Goal: Information Seeking & Learning: Learn about a topic

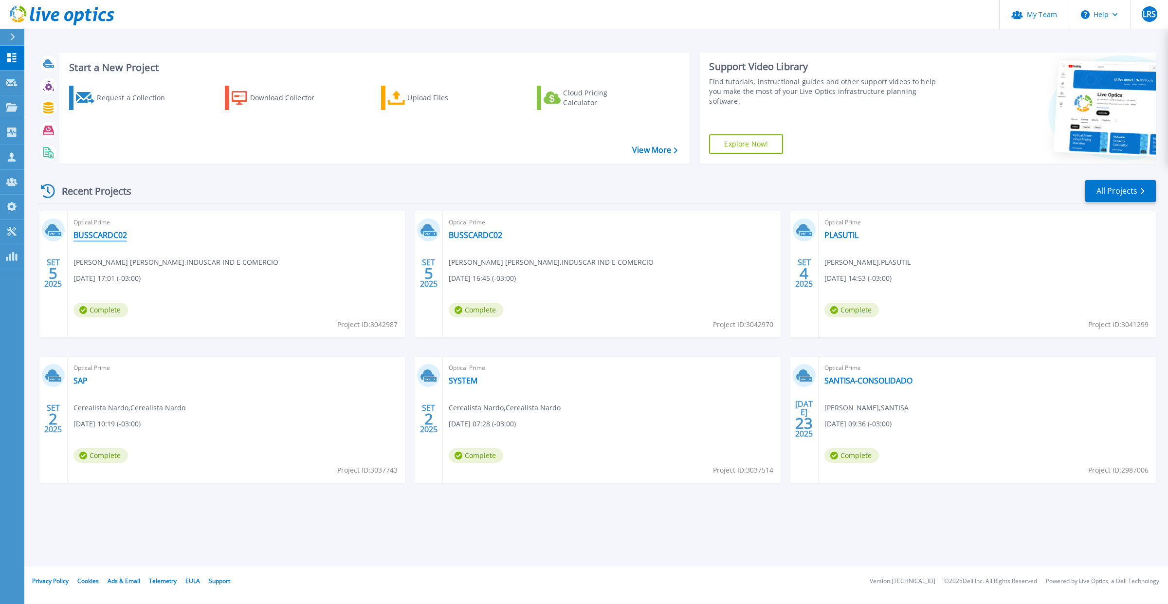
click at [103, 233] on link "BUSSCARDC02" at bounding box center [100, 235] width 54 height 10
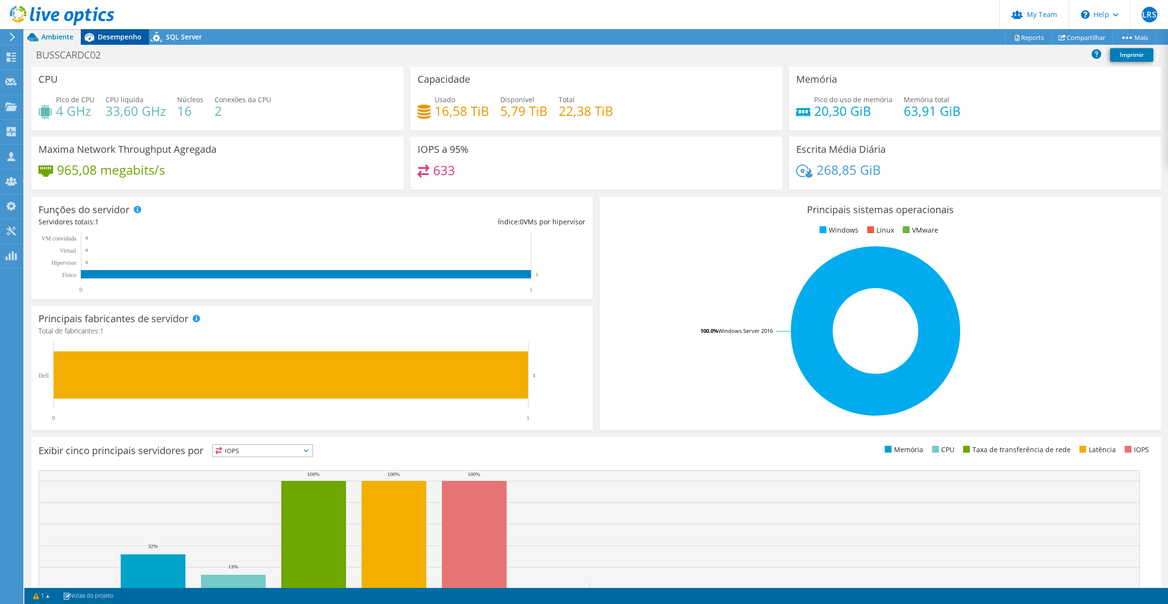
click at [113, 37] on span "Desempenho" at bounding box center [120, 36] width 44 height 9
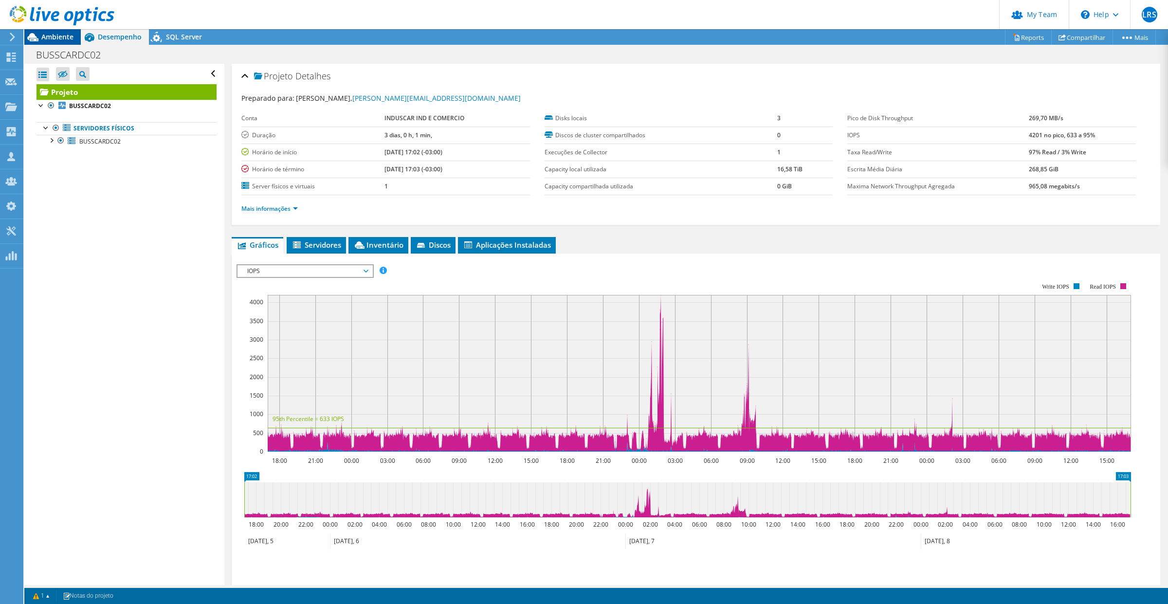
click at [56, 33] on span "Ambiente" at bounding box center [57, 36] width 32 height 9
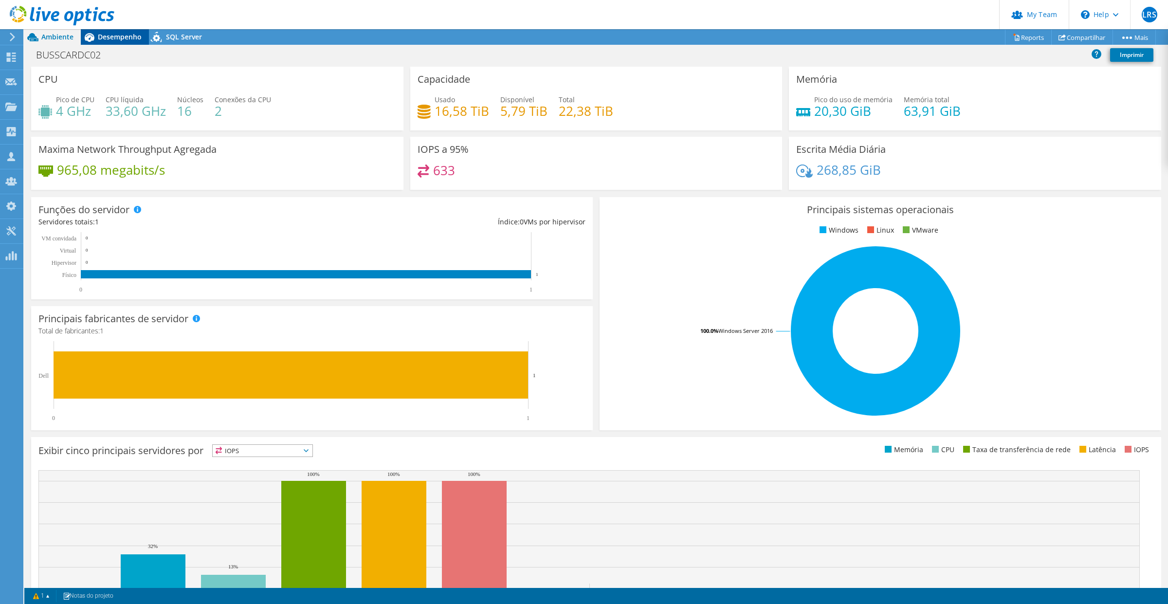
click at [129, 37] on span "Desempenho" at bounding box center [120, 36] width 44 height 9
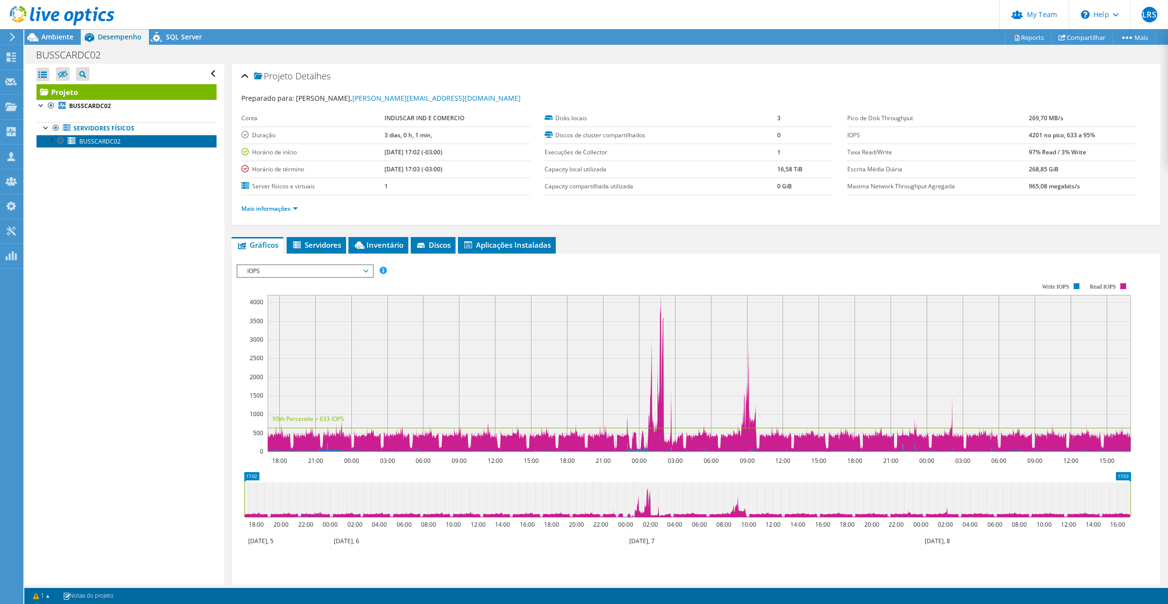
click at [84, 140] on span "BUSSCARDC02" at bounding box center [99, 141] width 41 height 8
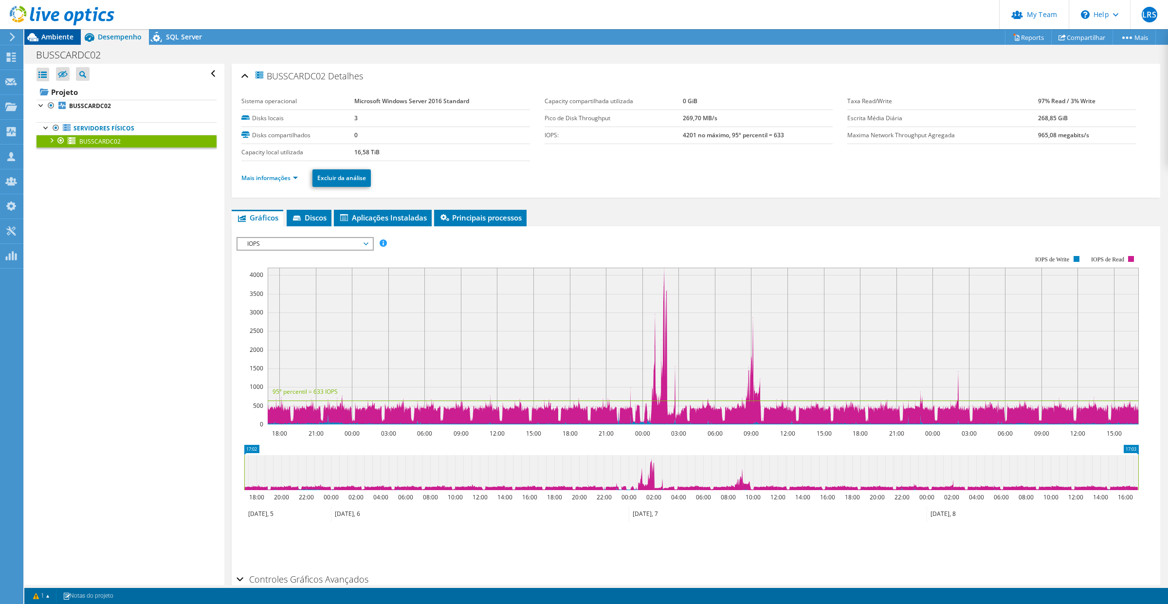
click at [49, 39] on span "Ambiente" at bounding box center [57, 36] width 32 height 9
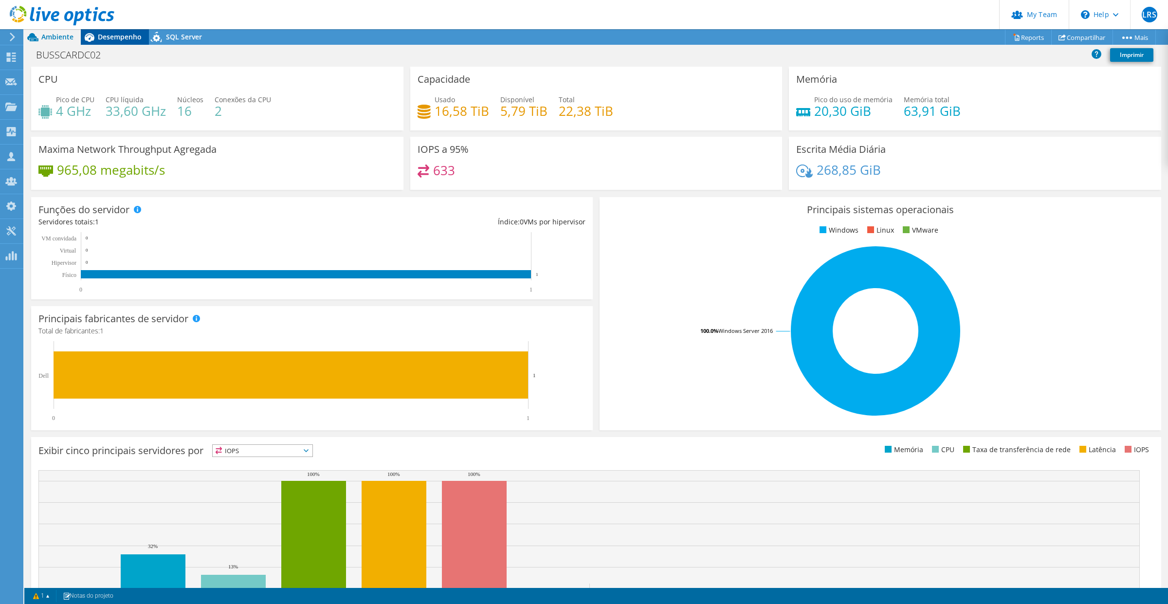
click at [109, 35] on span "Desempenho" at bounding box center [120, 36] width 44 height 9
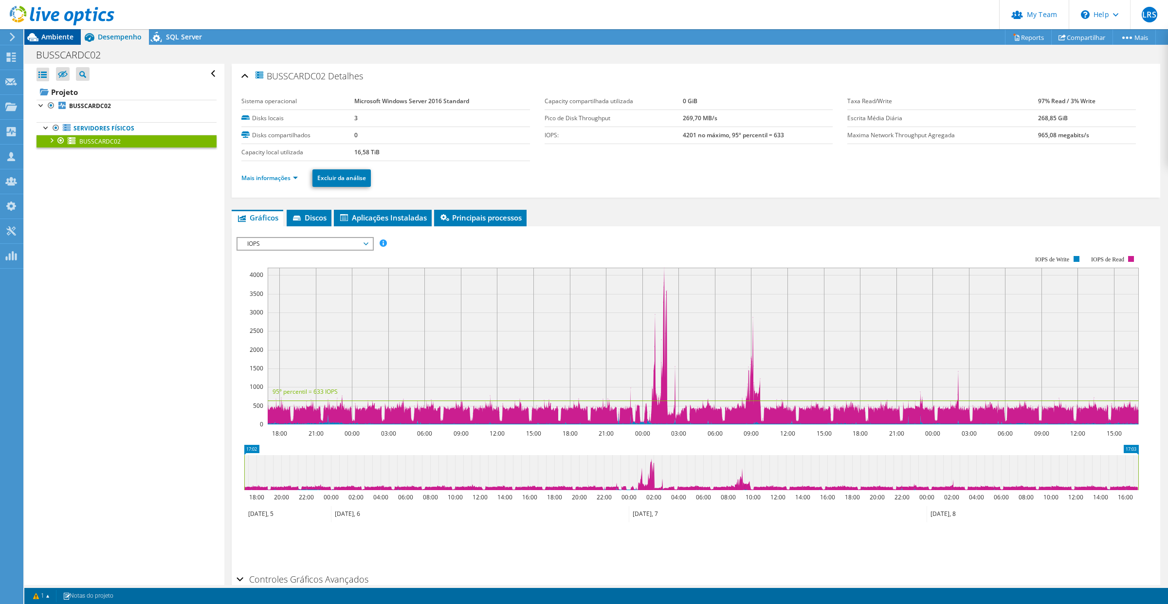
click at [49, 40] on span "Ambiente" at bounding box center [57, 36] width 32 height 9
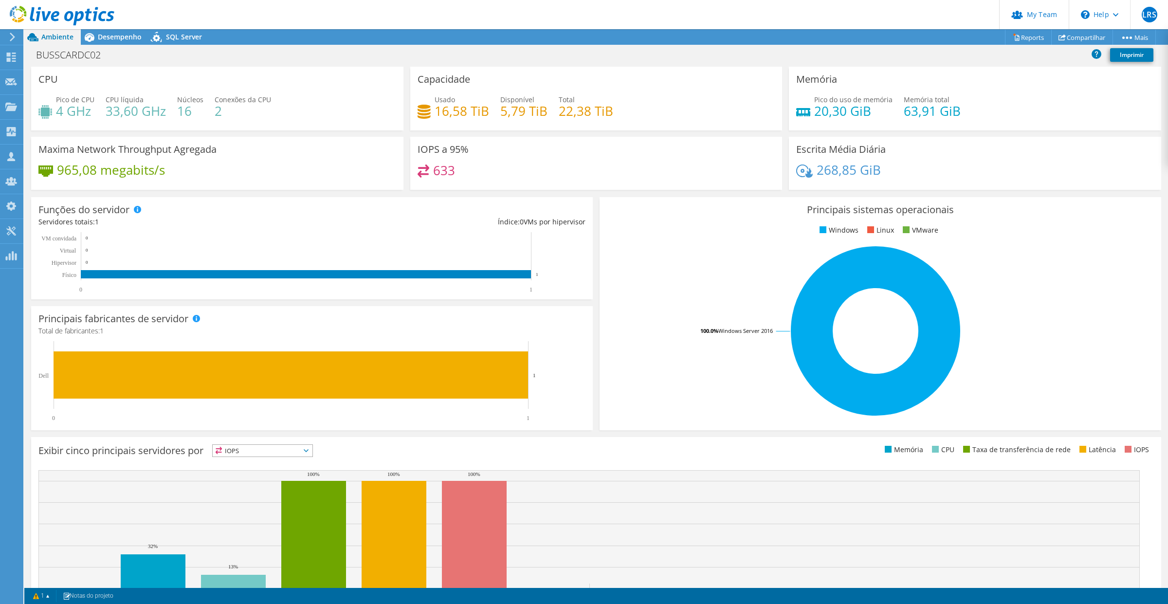
click at [101, 31] on div at bounding box center [57, 16] width 114 height 33
click at [130, 34] on span "Desempenho" at bounding box center [120, 36] width 44 height 9
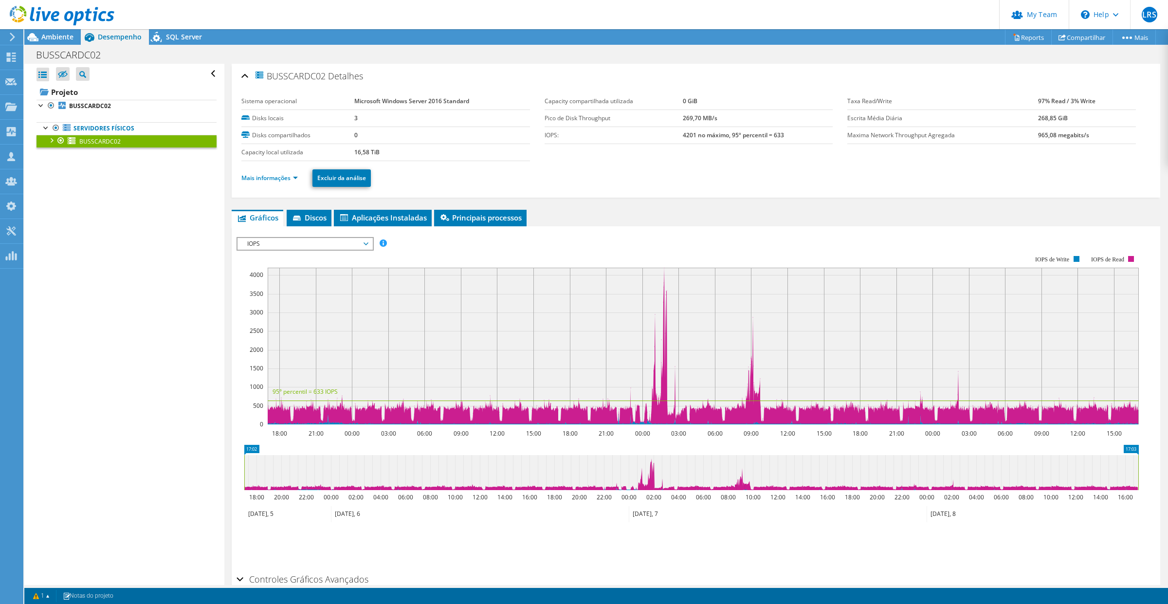
click at [337, 242] on span "IOPS" at bounding box center [304, 244] width 125 height 12
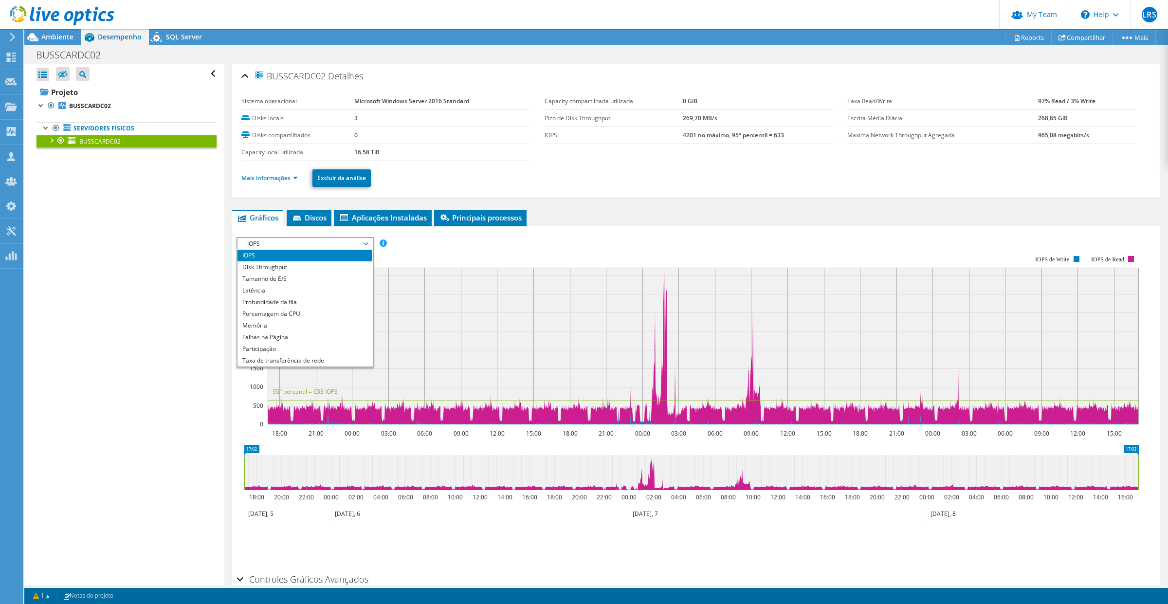
click at [156, 222] on div "Abrir Todos Fechar Todos Ocultar nós excluídos Filtro de árvore do projeto" at bounding box center [124, 324] width 200 height 521
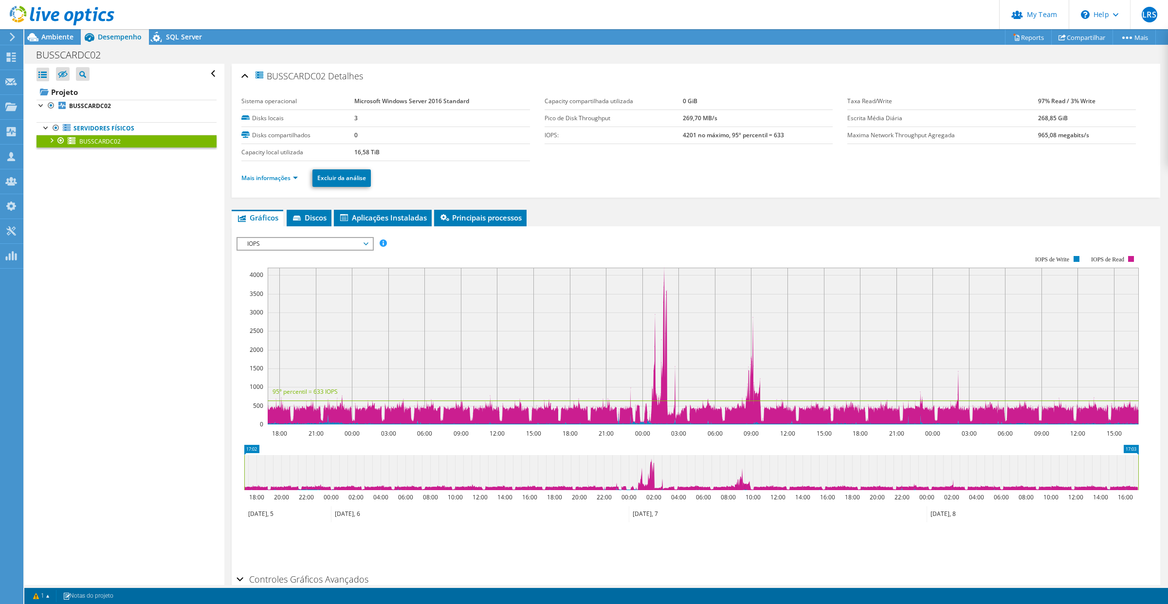
click at [287, 236] on div "IOPS Disk Throughput Tamanho de E/S Latência Profundidade da fila Porcentagem d…" at bounding box center [696, 400] width 919 height 337
click at [292, 242] on span "IOPS" at bounding box center [304, 244] width 125 height 12
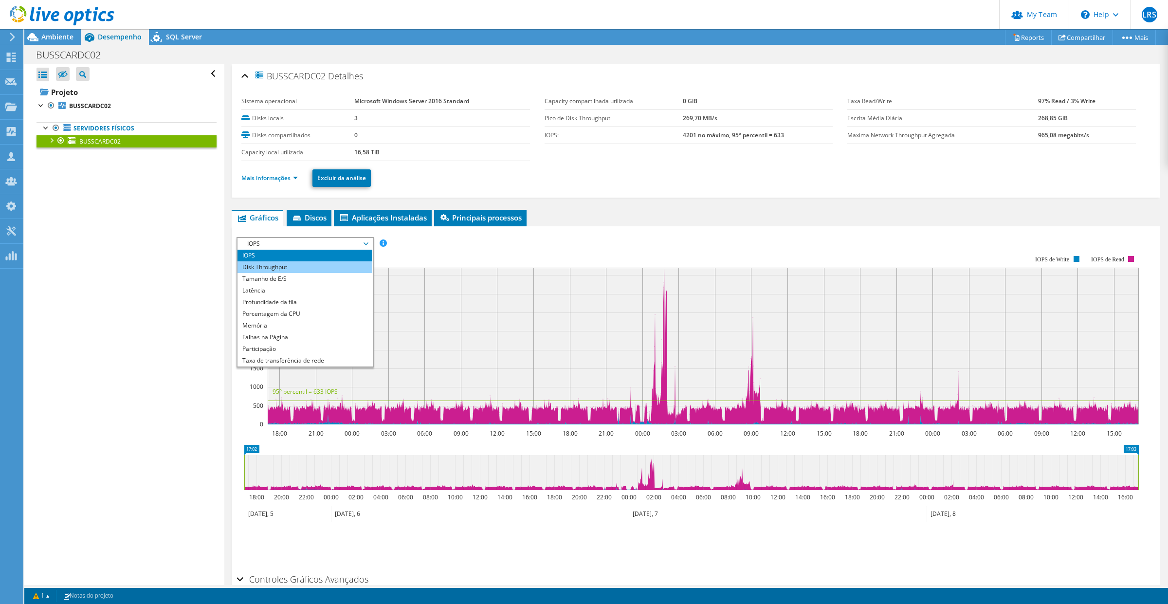
click at [280, 271] on li "Disk Throughput" at bounding box center [304, 267] width 135 height 12
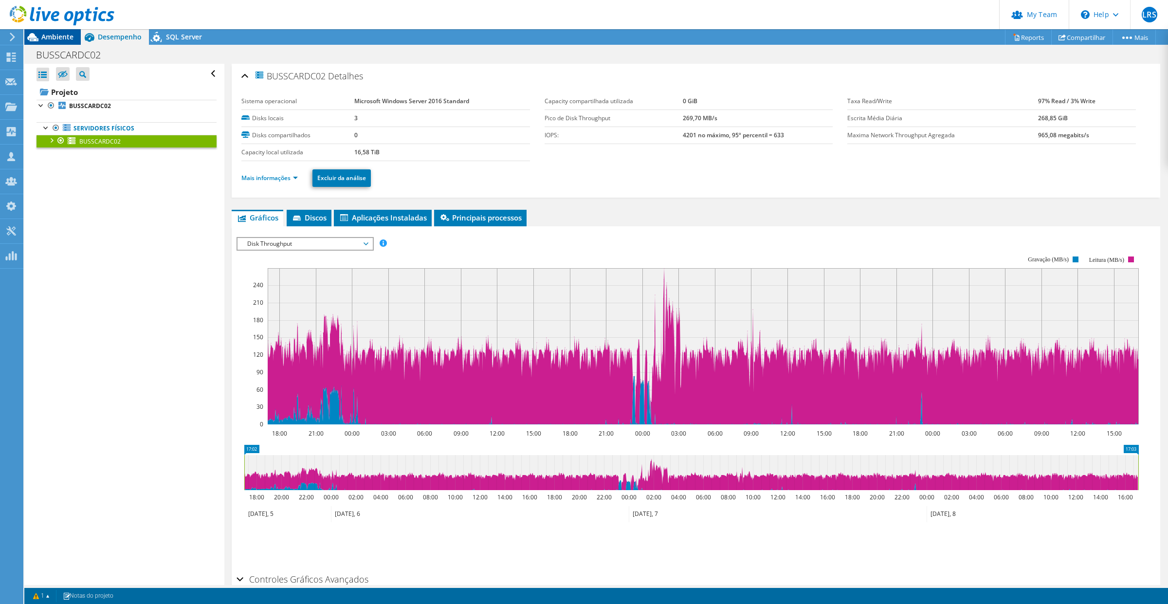
click at [60, 33] on span "Ambiente" at bounding box center [57, 36] width 32 height 9
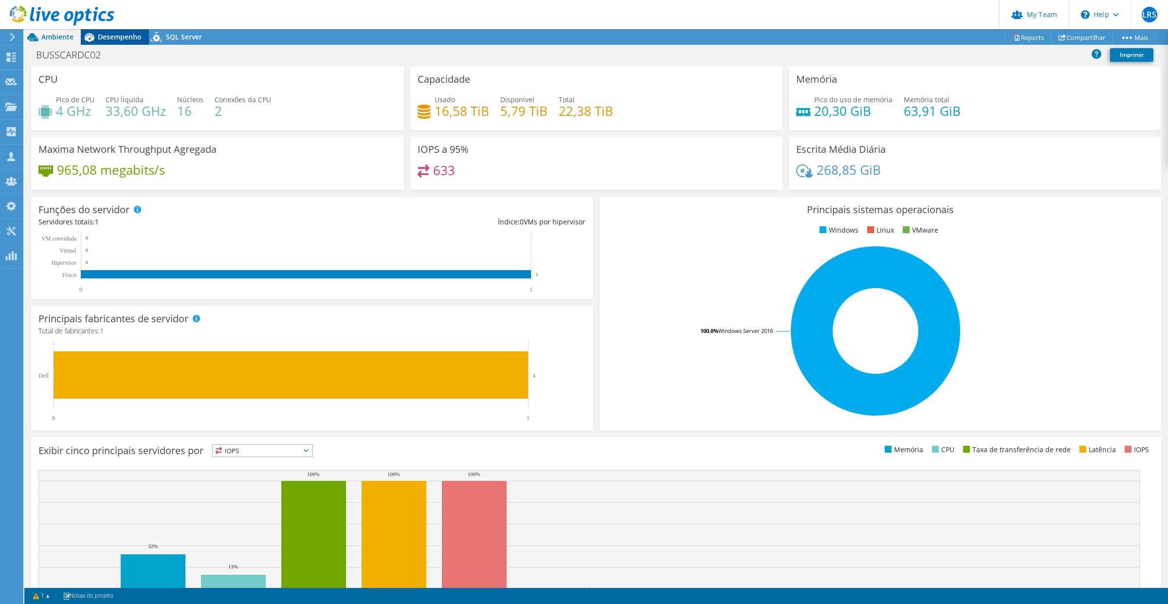
click at [109, 38] on span "Desempenho" at bounding box center [120, 36] width 44 height 9
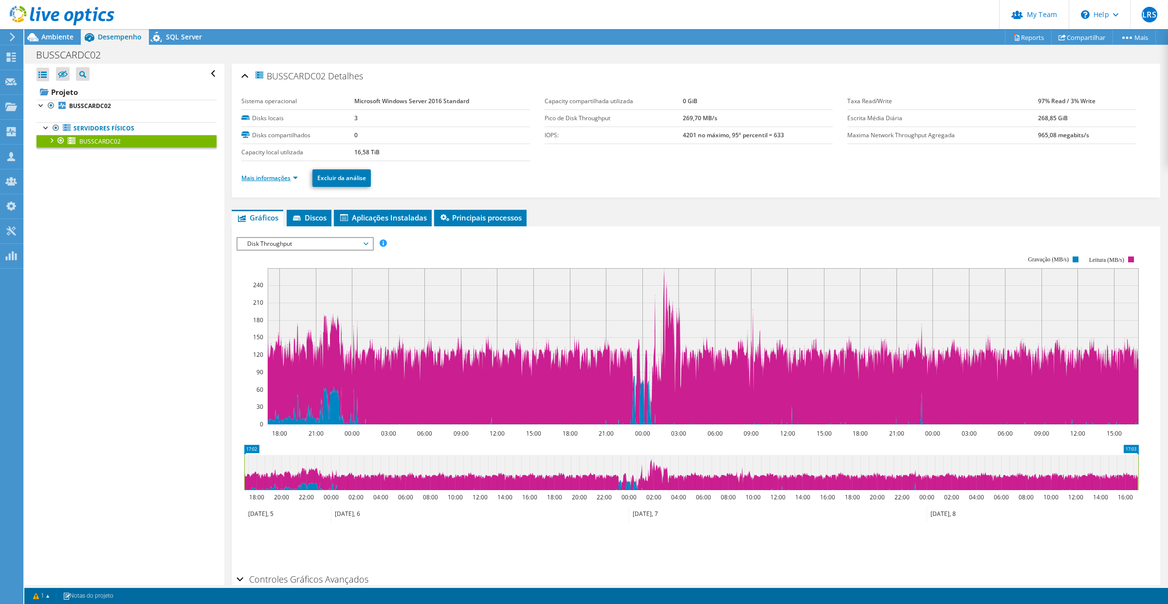
click at [297, 176] on link "Mais informações" at bounding box center [269, 178] width 56 height 8
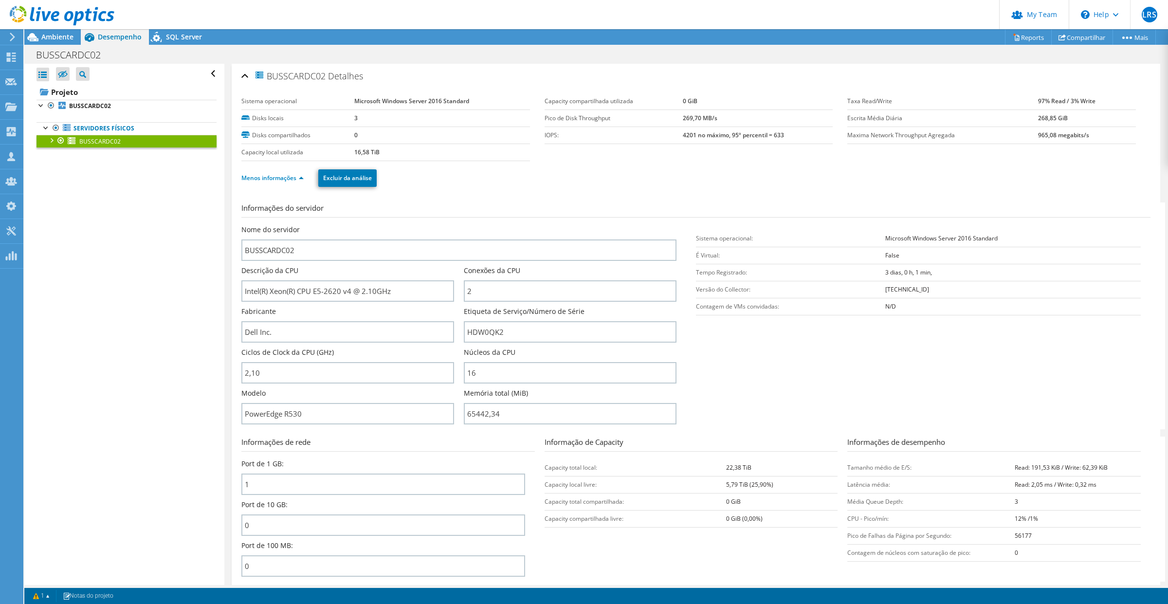
click at [49, 139] on div at bounding box center [51, 140] width 10 height 10
click at [113, 169] on link "1 H: H: H: H: H: W: V:" at bounding box center [126, 166] width 180 height 13
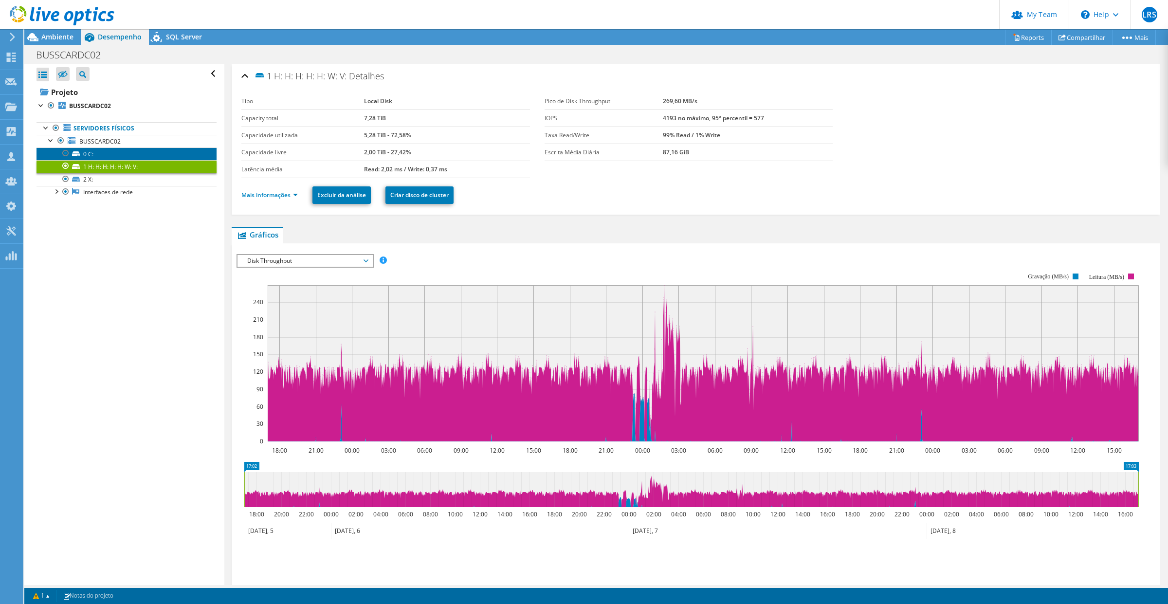
click at [105, 150] on link "0 C:" at bounding box center [126, 153] width 180 height 13
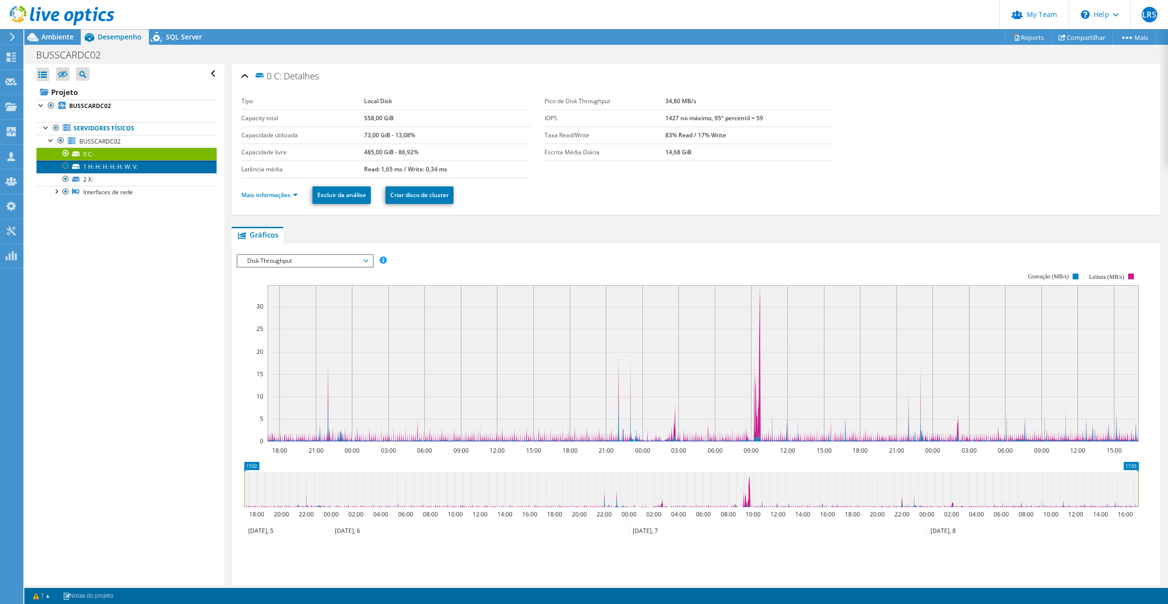
click at [92, 170] on link "1 H: H: H: H: H: W: V:" at bounding box center [126, 166] width 180 height 13
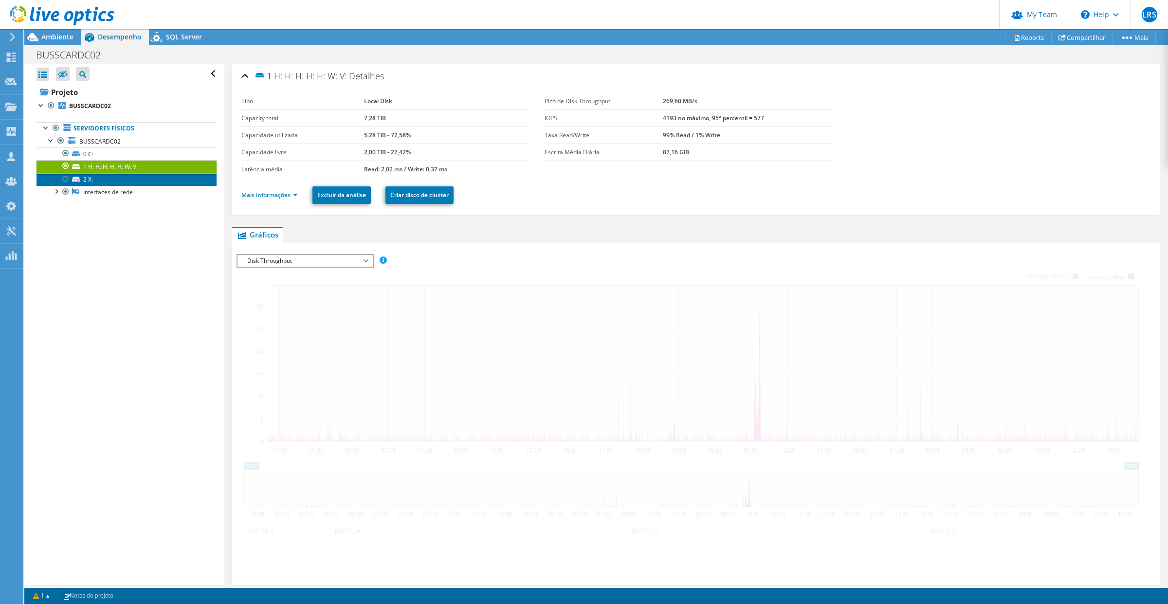
click at [109, 182] on link "2 X:" at bounding box center [126, 179] width 180 height 13
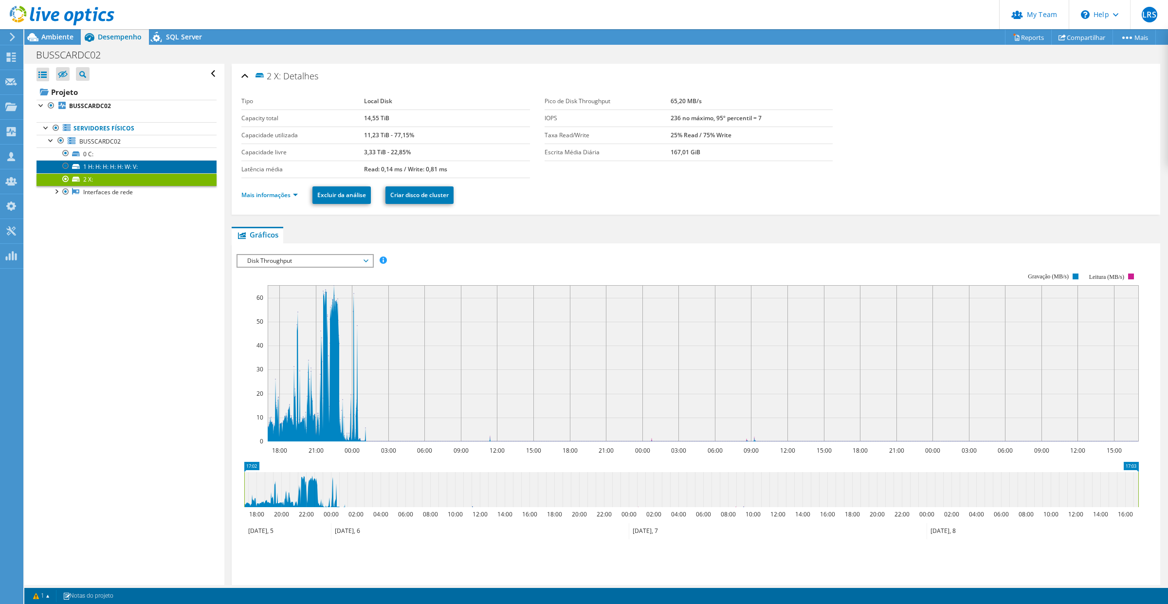
click at [139, 164] on link "1 H: H: H: H: H: W: V:" at bounding box center [126, 166] width 180 height 13
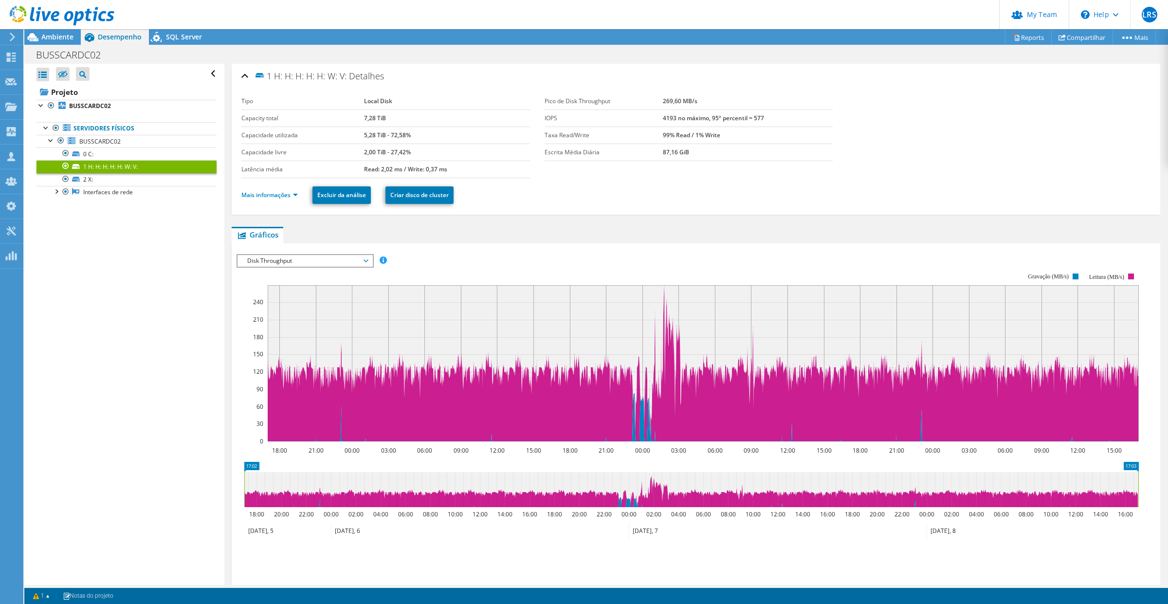
click at [66, 31] on div at bounding box center [57, 16] width 114 height 33
click at [56, 40] on span "Ambiente" at bounding box center [57, 36] width 32 height 9
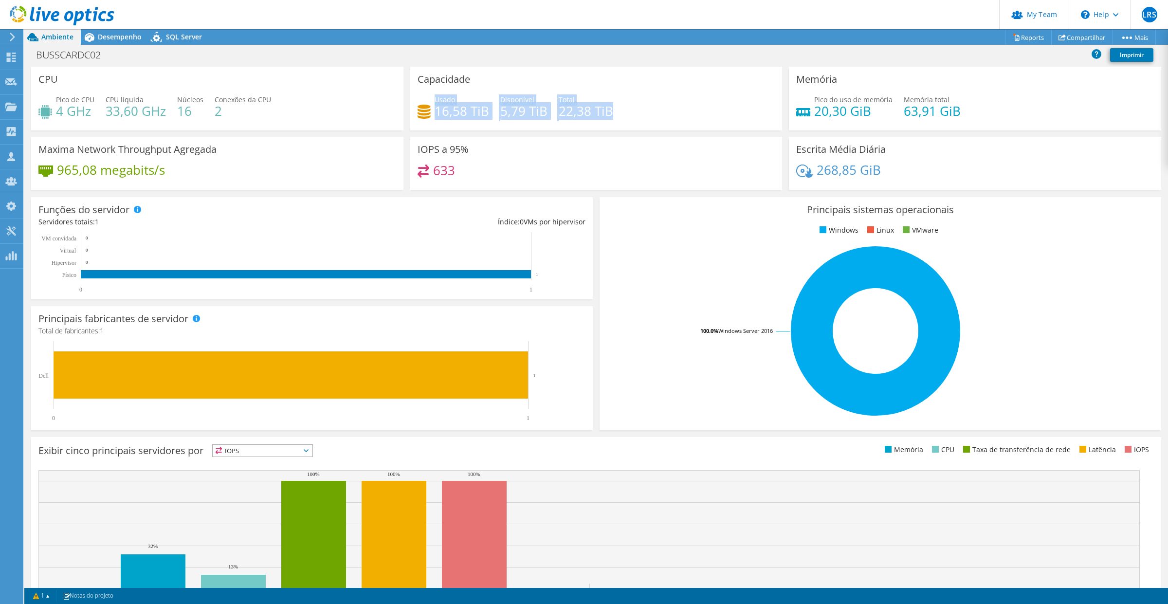
drag, startPoint x: 609, startPoint y: 117, endPoint x: 431, endPoint y: 100, distance: 179.4
click at [431, 100] on div "Usado 16,58 TiB Disponível 5,79 TiB Total 22,38 TiB" at bounding box center [597, 110] width 358 height 32
click at [114, 37] on span "Desempenho" at bounding box center [120, 36] width 44 height 9
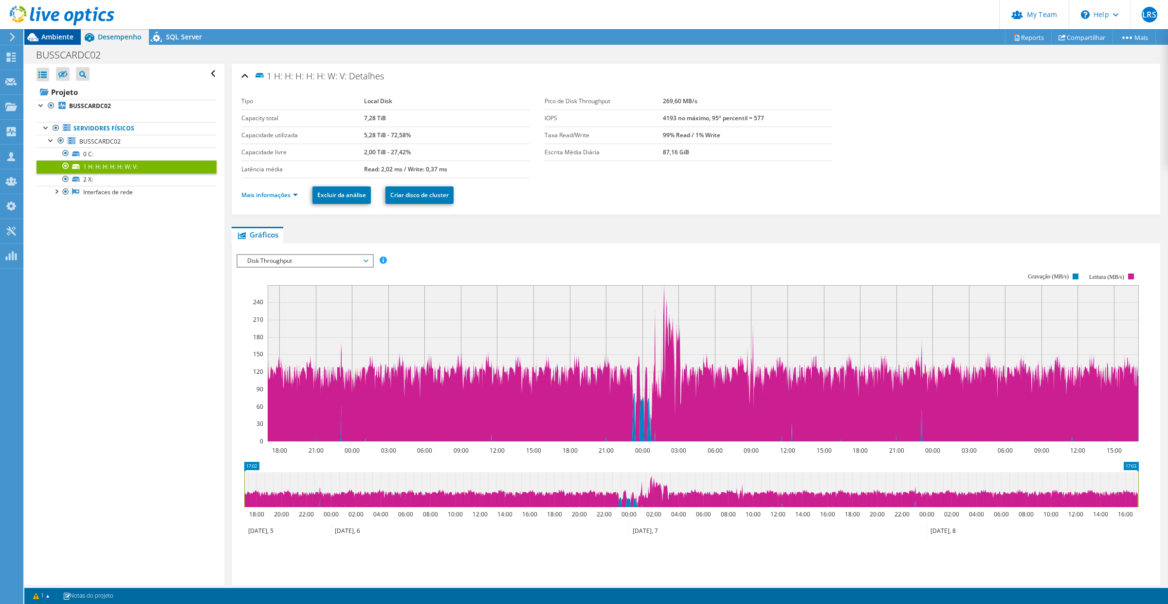
click at [58, 35] on span "Ambiente" at bounding box center [57, 36] width 32 height 9
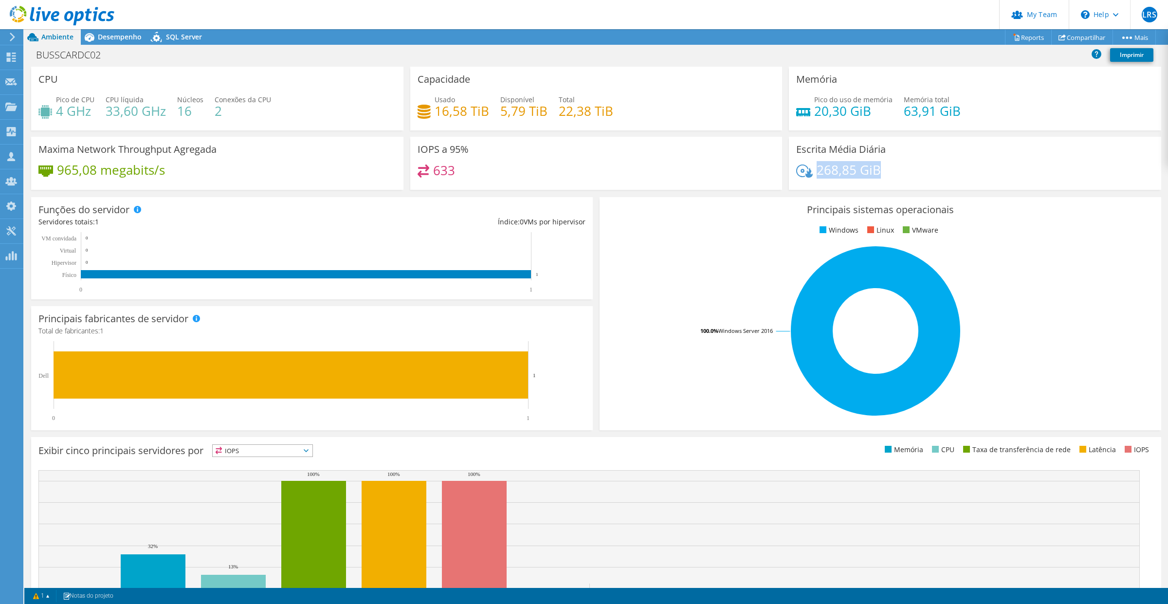
drag, startPoint x: 812, startPoint y: 169, endPoint x: 881, endPoint y: 167, distance: 69.1
click at [881, 167] on div "268,85 GiB" at bounding box center [975, 174] width 358 height 20
click at [126, 37] on span "Desempenho" at bounding box center [120, 36] width 44 height 9
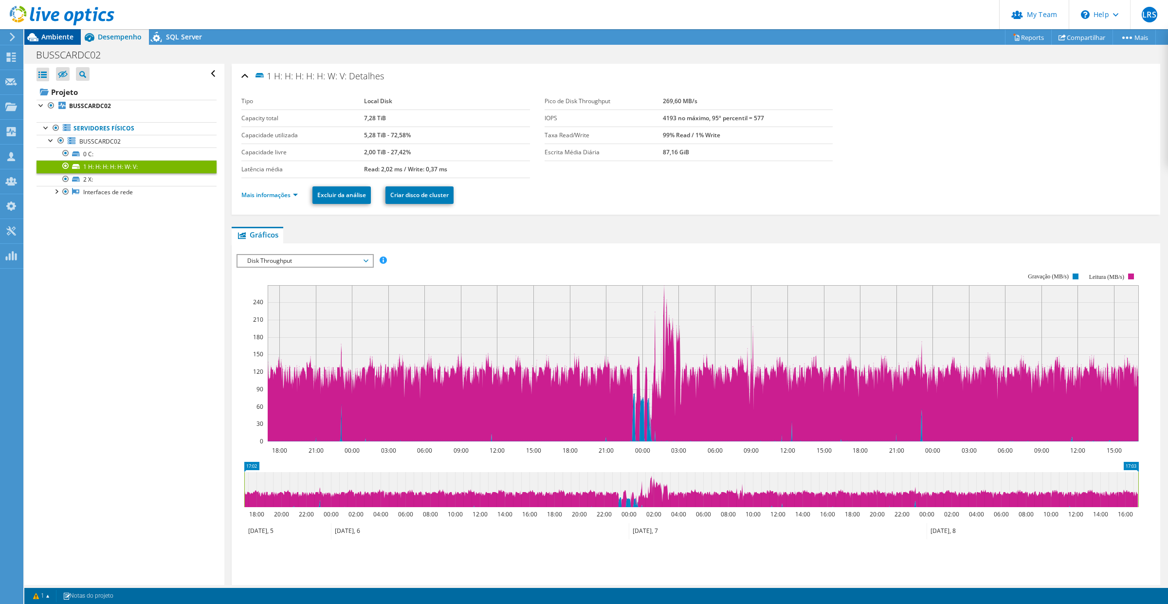
click at [67, 37] on span "Ambiente" at bounding box center [57, 36] width 32 height 9
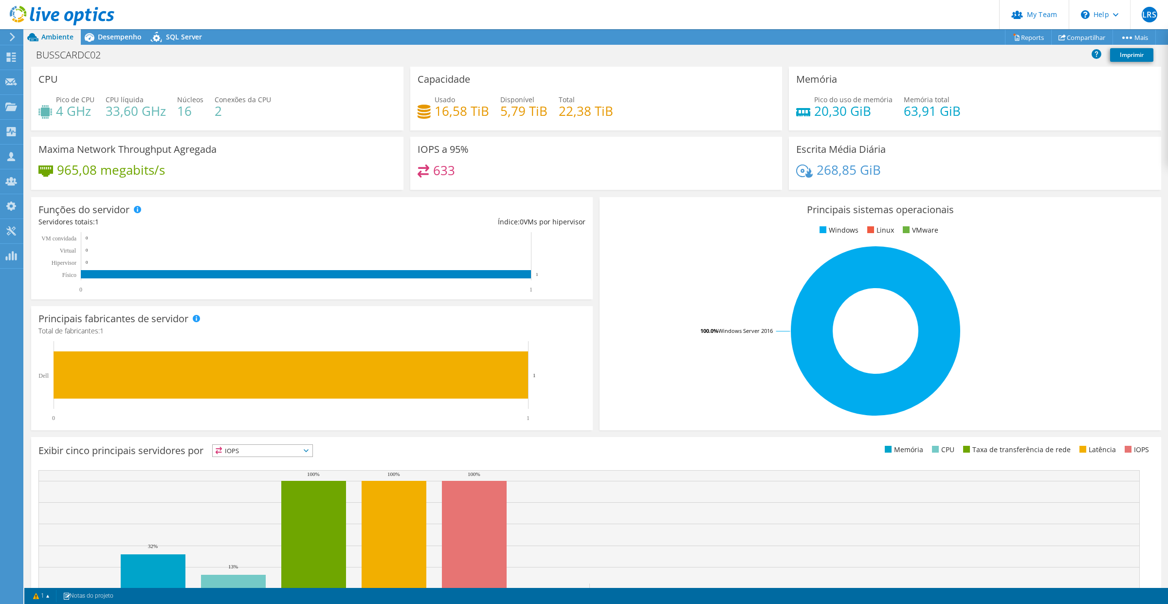
click at [100, 29] on div at bounding box center [57, 16] width 114 height 33
click at [102, 31] on div at bounding box center [57, 16] width 114 height 33
click at [104, 33] on span "Desempenho" at bounding box center [120, 36] width 44 height 9
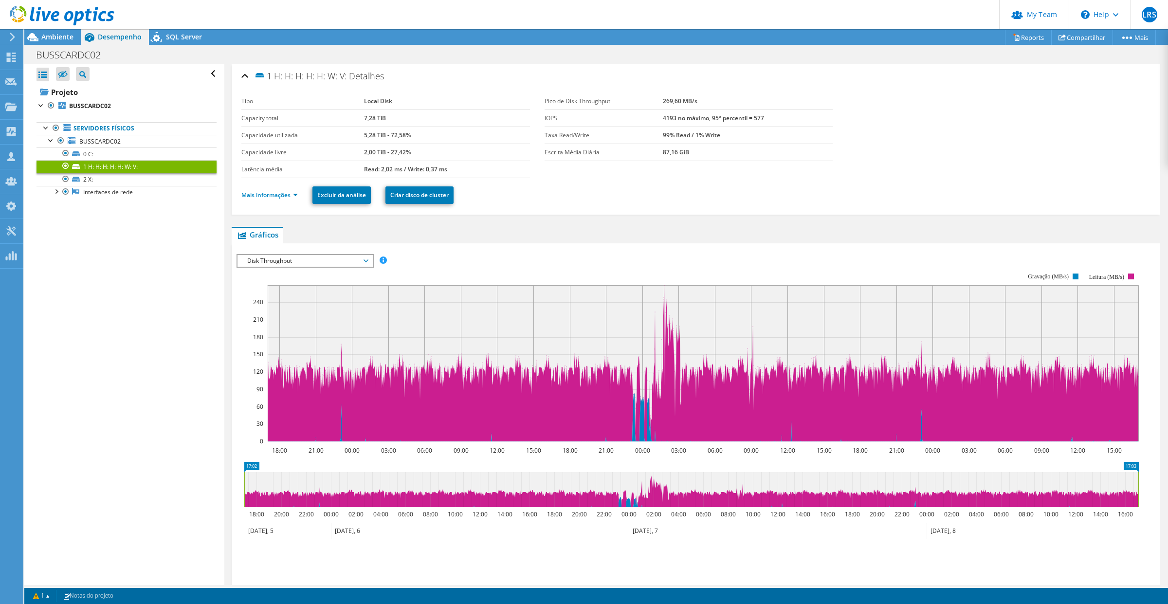
drag, startPoint x: 190, startPoint y: 36, endPoint x: 186, endPoint y: 49, distance: 13.2
click at [189, 36] on span "SQL Server" at bounding box center [184, 36] width 36 height 9
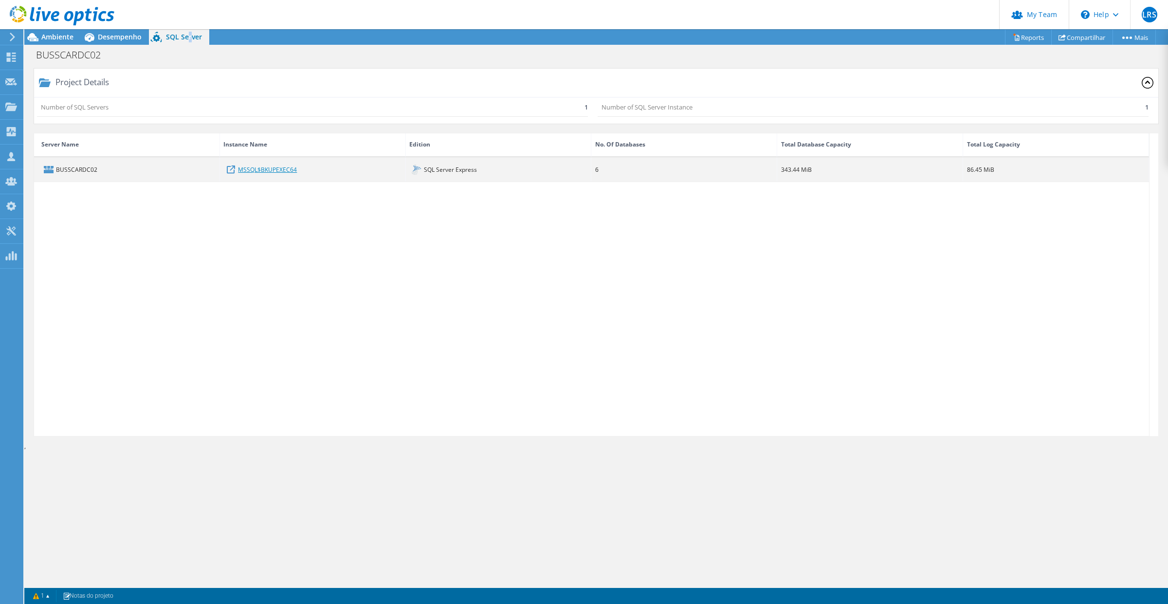
click at [261, 165] on link "MSSQL$BKUPEXEC64" at bounding box center [267, 169] width 59 height 11
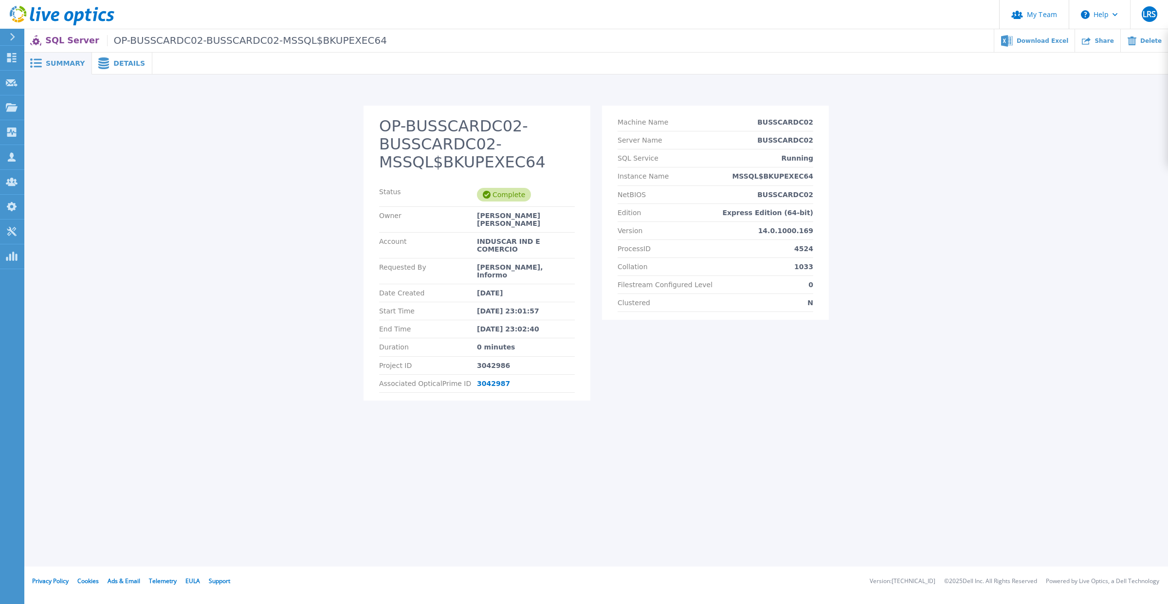
click at [118, 60] on span "Details" at bounding box center [129, 63] width 32 height 7
